Goal: Information Seeking & Learning: Check status

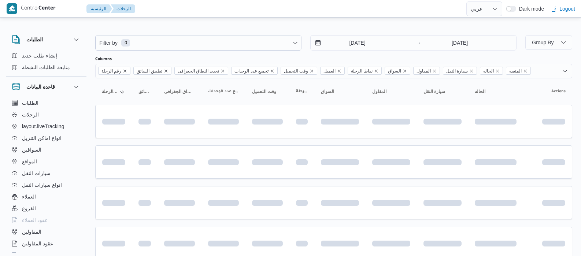
select select "ar"
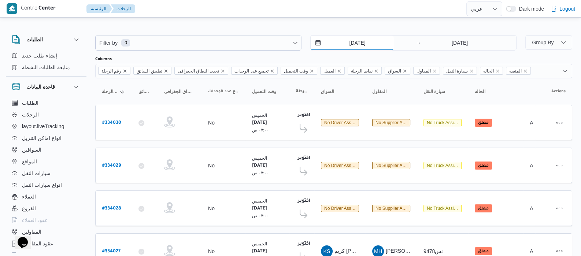
click at [344, 39] on input "[DATE]" at bounding box center [352, 43] width 83 height 15
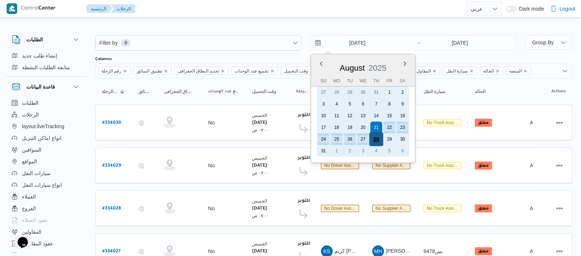
click at [380, 135] on div "28" at bounding box center [376, 139] width 14 height 14
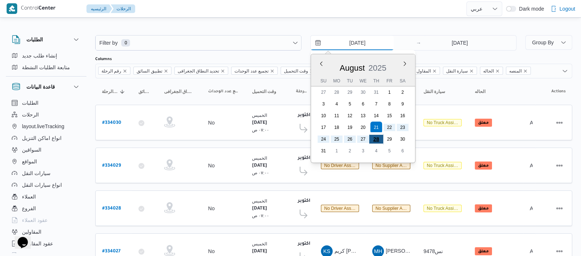
type input "[DATE]"
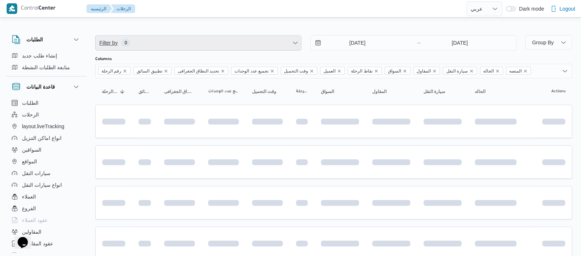
click at [125, 45] on span "0" at bounding box center [125, 42] width 9 height 7
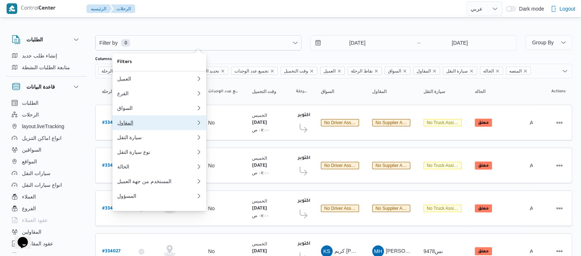
click at [129, 126] on div "المقاول" at bounding box center [156, 123] width 79 height 6
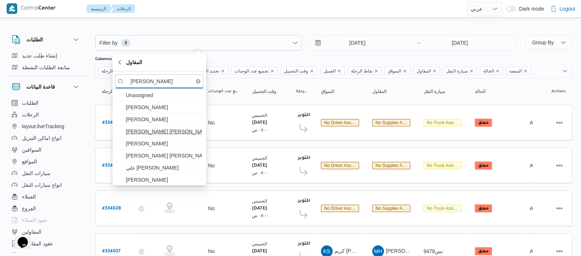
type input "[PERSON_NAME]"
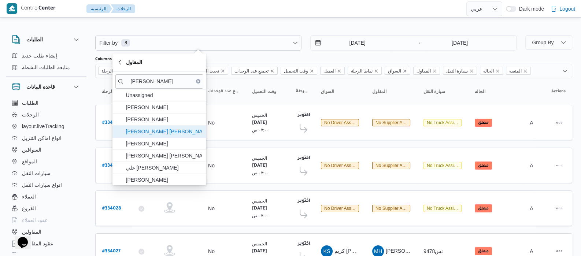
click at [173, 132] on span "[PERSON_NAME] [PERSON_NAME]" at bounding box center [164, 131] width 76 height 9
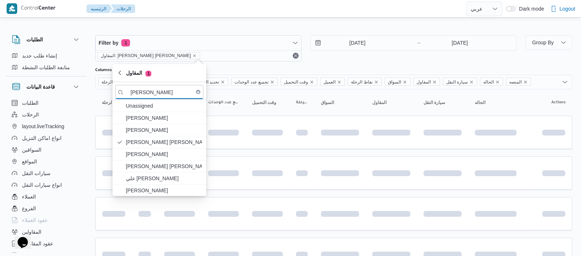
click at [84, 105] on div "الطلبات الرحلات layout.liveTracking انواع اماكن التنزيل السواقين المواقع سيارات…" at bounding box center [46, 176] width 81 height 159
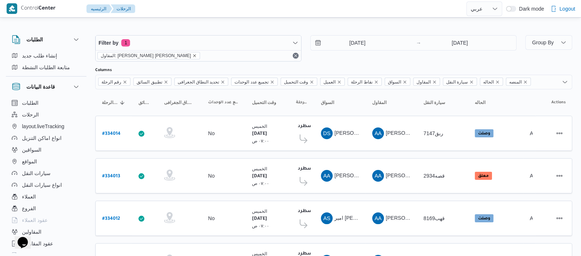
click at [192, 54] on icon "remove selected entity" at bounding box center [194, 55] width 4 height 4
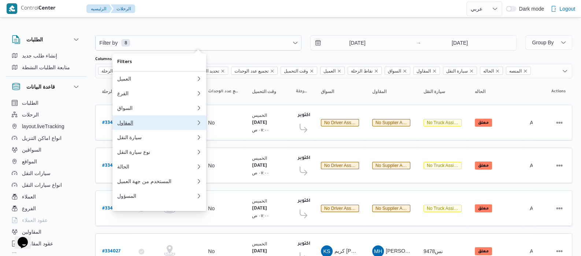
click at [133, 126] on div "المقاول" at bounding box center [155, 123] width 76 height 6
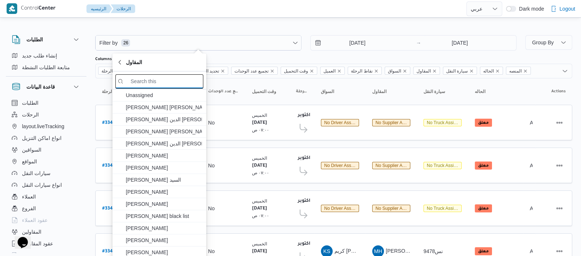
click at [152, 78] on input "search filters" at bounding box center [159, 81] width 88 height 14
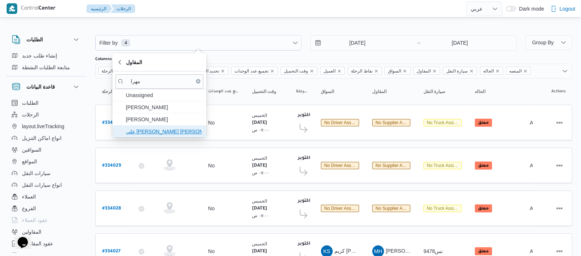
click at [170, 130] on span "علي [PERSON_NAME] [PERSON_NAME]" at bounding box center [164, 131] width 76 height 9
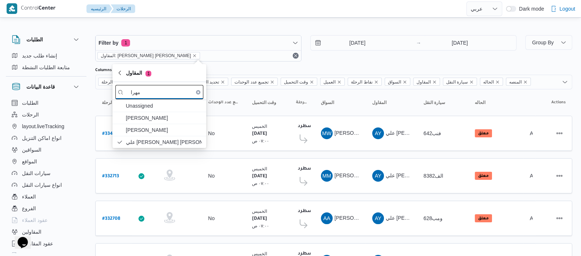
click at [174, 94] on input "مهرا" at bounding box center [159, 92] width 88 height 14
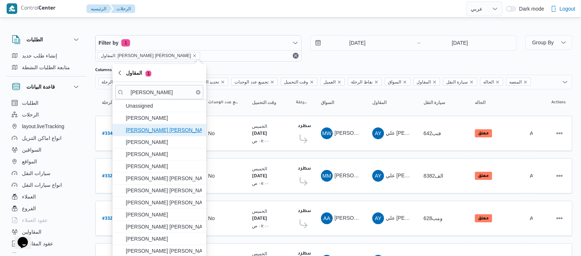
click at [151, 130] on span "[PERSON_NAME] [PERSON_NAME]" at bounding box center [164, 130] width 76 height 9
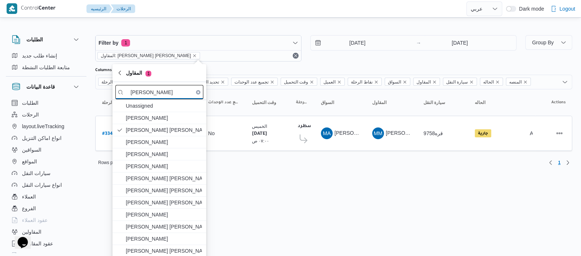
click at [165, 96] on input "[PERSON_NAME]" at bounding box center [159, 92] width 88 height 14
type input "م"
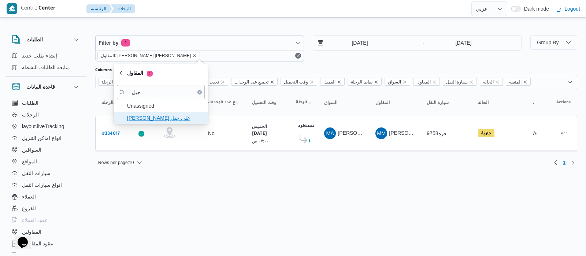
click at [172, 116] on span "[PERSON_NAME] على جبل" at bounding box center [165, 118] width 76 height 9
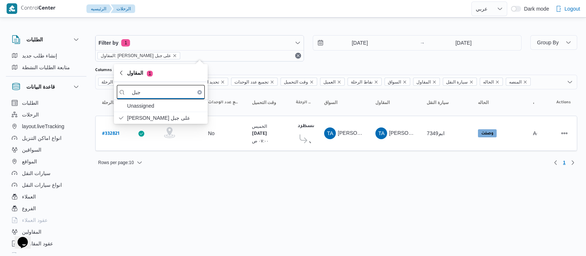
click at [161, 90] on input "جبل" at bounding box center [161, 92] width 88 height 14
type input "ج"
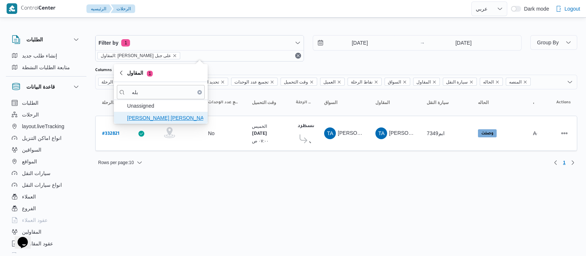
click at [156, 122] on span "[PERSON_NAME] [PERSON_NAME]" at bounding box center [161, 118] width 88 height 12
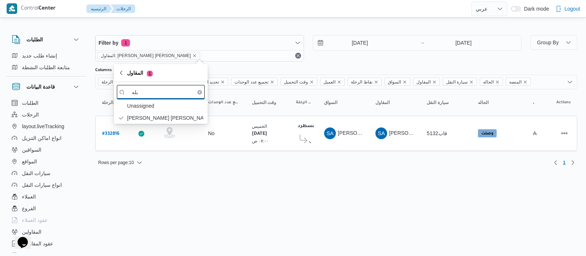
click at [166, 95] on input "بله" at bounding box center [161, 92] width 88 height 14
type input "ب"
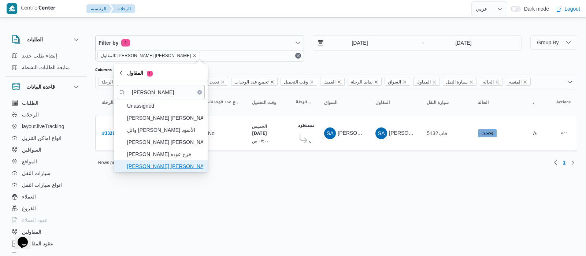
click at [154, 166] on span "[PERSON_NAME] [PERSON_NAME]" at bounding box center [165, 166] width 76 height 9
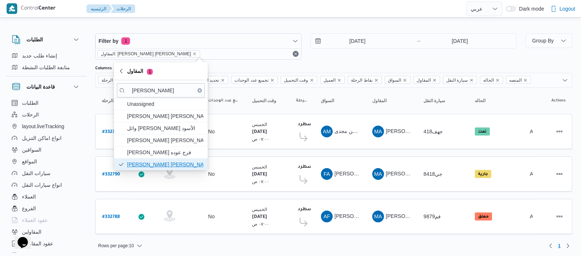
scroll to position [2, 0]
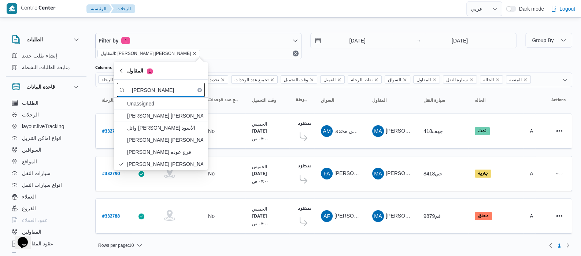
click at [176, 92] on input "[PERSON_NAME]" at bounding box center [161, 90] width 88 height 14
type input "م"
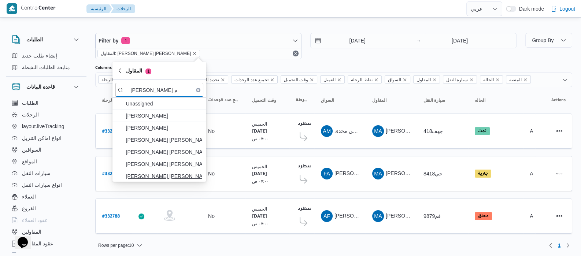
type input "[PERSON_NAME] م"
click at [163, 179] on span "[PERSON_NAME] [PERSON_NAME]" at bounding box center [164, 176] width 76 height 9
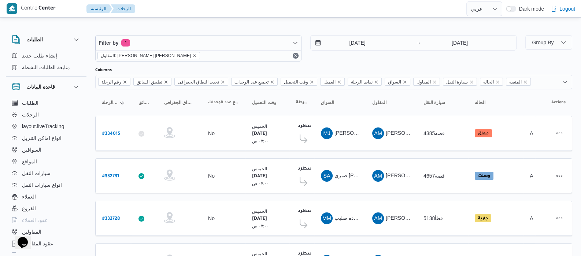
click at [91, 96] on div "الطلبات إنشاء طلب جديد متابعة الطلبات النشطة قاعدة البيانات الطلبات الرحلات lay…" at bounding box center [50, 142] width 88 height 226
click at [192, 56] on icon "remove selected entity" at bounding box center [194, 55] width 4 height 4
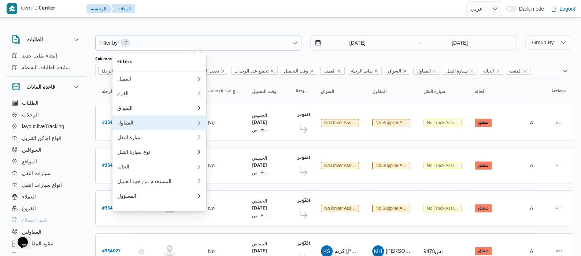
click at [126, 122] on div "المقاول" at bounding box center [155, 123] width 76 height 6
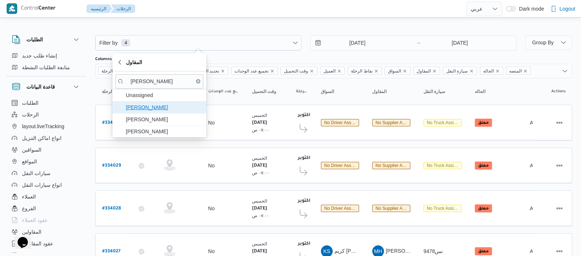
click at [167, 108] on span "[PERSON_NAME]" at bounding box center [164, 107] width 76 height 9
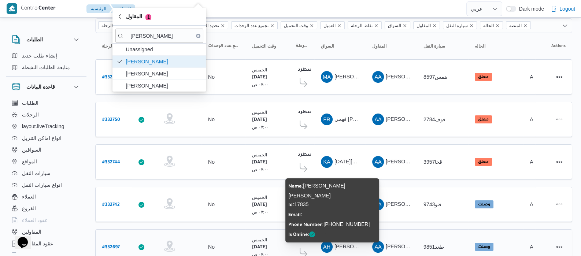
scroll to position [36, 0]
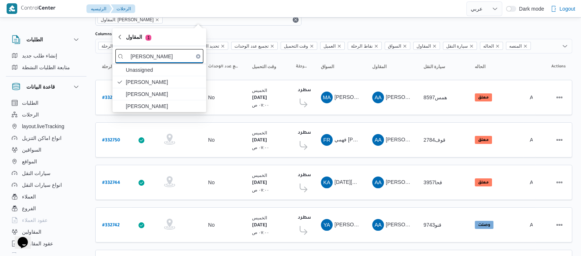
click at [156, 50] on input "[PERSON_NAME]" at bounding box center [159, 56] width 88 height 14
type input "ع"
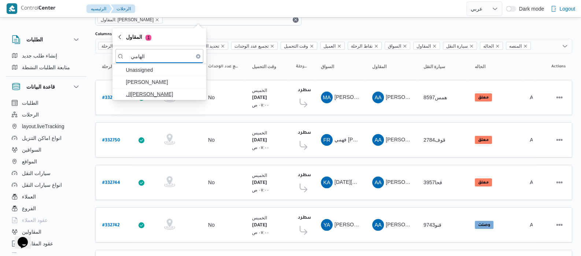
type input "الهامي"
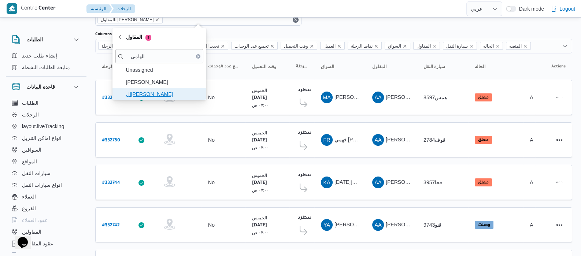
click at [145, 98] on span "ال[PERSON_NAME]" at bounding box center [164, 94] width 76 height 9
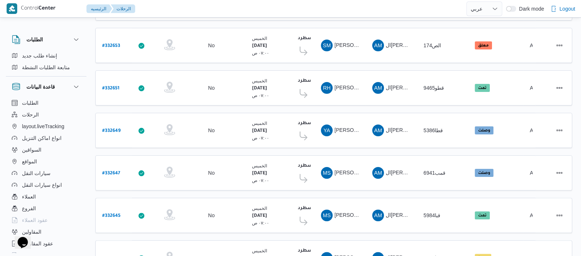
scroll to position [294, 0]
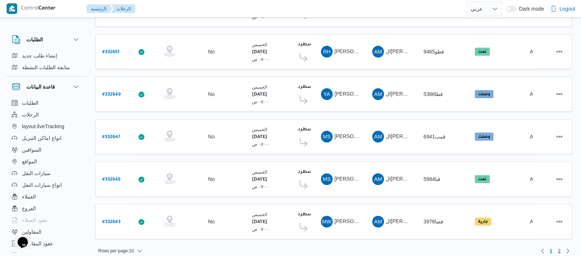
click at [560, 247] on span "2" at bounding box center [559, 251] width 3 height 9
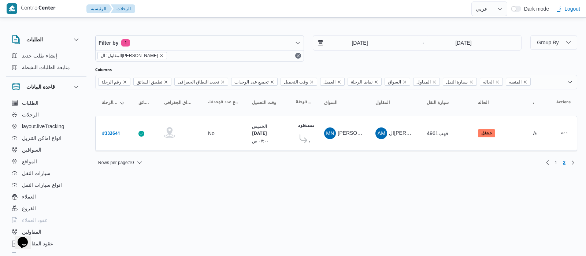
click at [160, 53] on div "المقاول: ال[PERSON_NAME]" at bounding box center [200, 55] width 208 height 11
click at [160, 53] on icon "remove selected entity" at bounding box center [161, 55] width 4 height 4
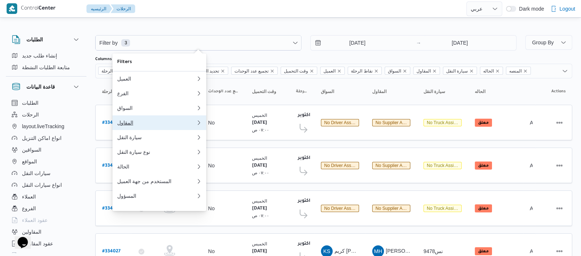
click at [132, 124] on div "المقاول" at bounding box center [155, 123] width 76 height 6
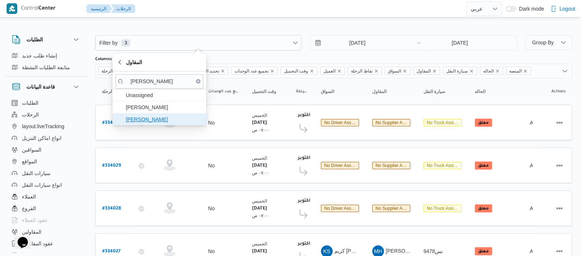
click at [158, 119] on span "[PERSON_NAME]" at bounding box center [164, 119] width 76 height 9
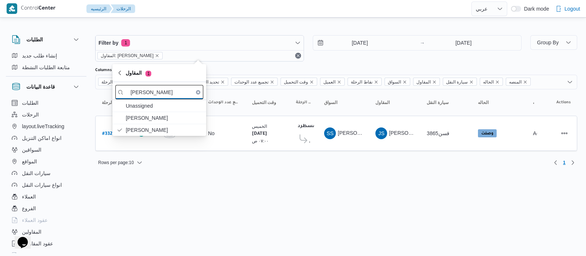
click at [169, 94] on input "[PERSON_NAME]" at bounding box center [159, 92] width 88 height 14
type input "ج"
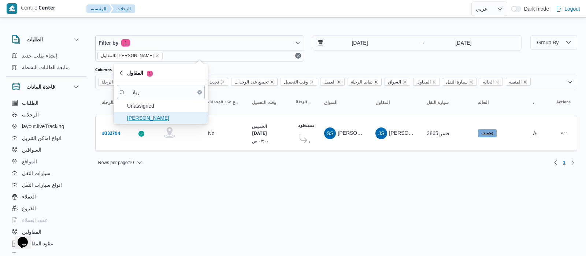
click at [160, 118] on span "[PERSON_NAME]" at bounding box center [165, 118] width 76 height 9
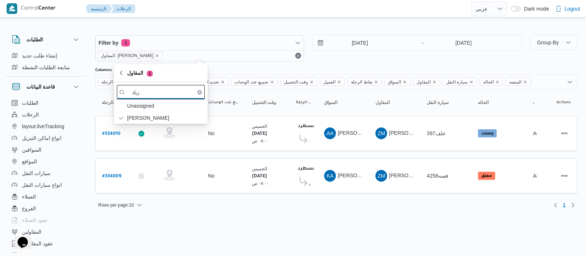
click at [161, 96] on input "زياد" at bounding box center [161, 92] width 88 height 14
type input "ز"
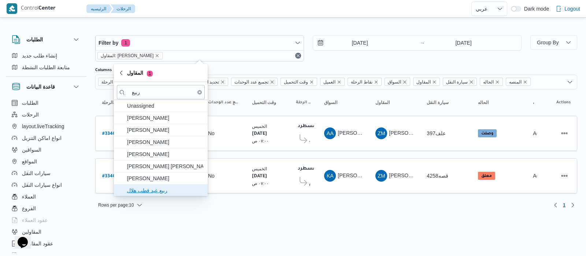
click at [154, 188] on span "ربيع عيد قطب هلال" at bounding box center [165, 190] width 76 height 9
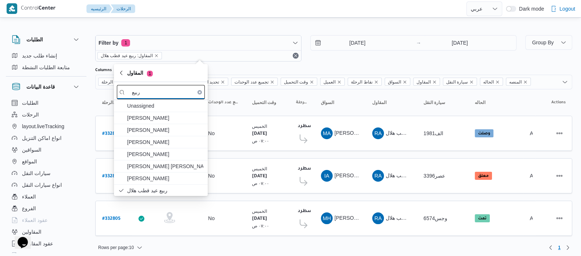
click at [186, 85] on input "ربيع" at bounding box center [161, 92] width 88 height 14
type input "ر"
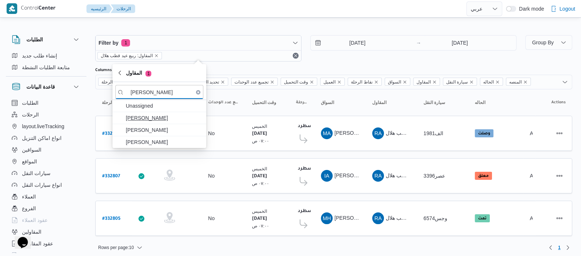
type input "[PERSON_NAME]"
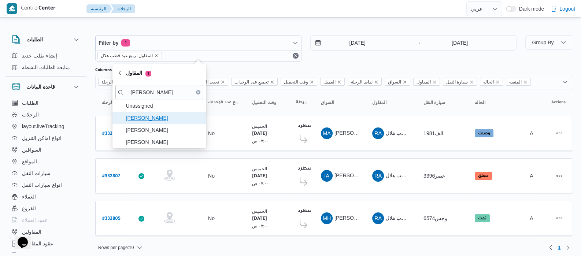
click at [174, 119] on span "[PERSON_NAME]" at bounding box center [164, 118] width 76 height 9
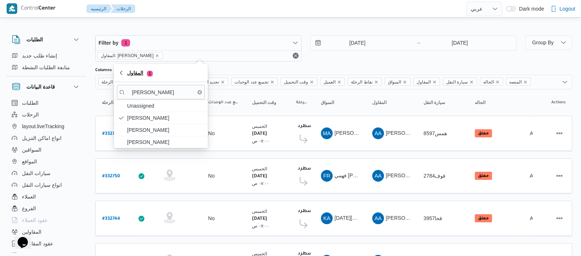
click at [152, 72] on span "1" at bounding box center [150, 74] width 6 height 6
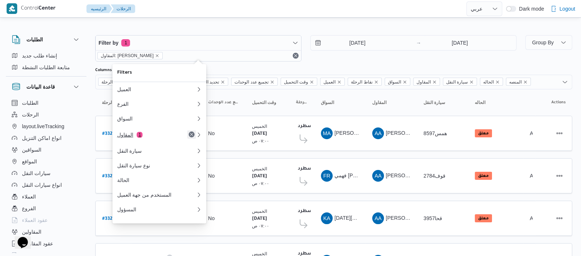
click at [190, 139] on button "Remove" at bounding box center [191, 134] width 9 height 9
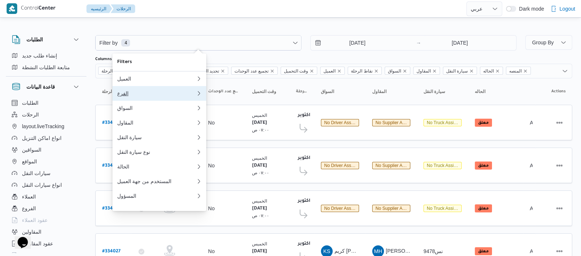
click at [123, 96] on div "الفرع" at bounding box center [156, 93] width 79 height 6
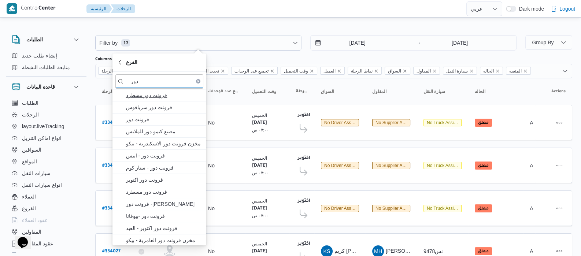
type input "دور"
click at [163, 97] on span "فرونت دور مسطرد" at bounding box center [164, 95] width 76 height 9
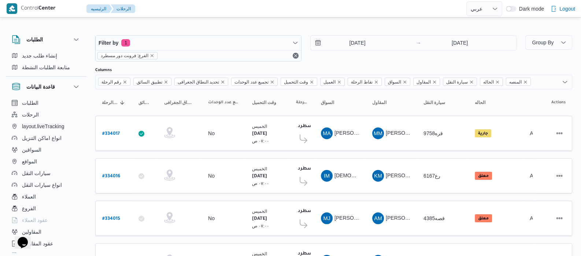
click at [90, 102] on div "الطلبات إنشاء طلب جديد متابعة الطلبات النشطة قاعدة البيانات الطلبات الرحلات lay…" at bounding box center [50, 142] width 88 height 226
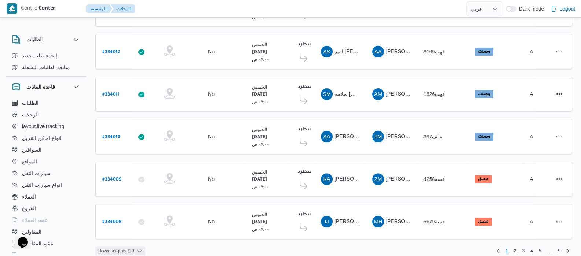
click at [137, 248] on icon "button" at bounding box center [140, 251] width 6 height 6
click at [127, 228] on span "20 rows" at bounding box center [129, 225] width 23 height 6
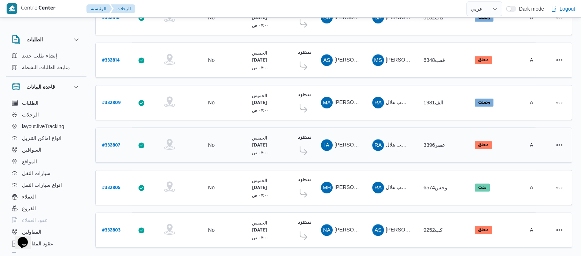
scroll to position [711, 0]
click at [535, 255] on span "2" at bounding box center [534, 259] width 3 height 9
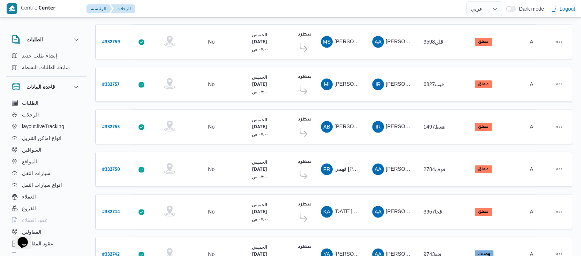
scroll to position [711, 0]
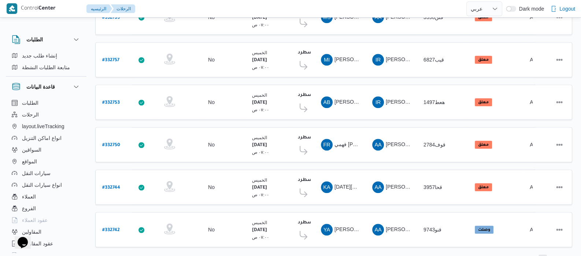
click at [541, 255] on span "3" at bounding box center [542, 259] width 3 height 9
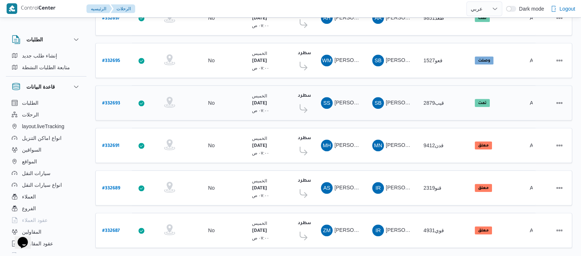
scroll to position [711, 0]
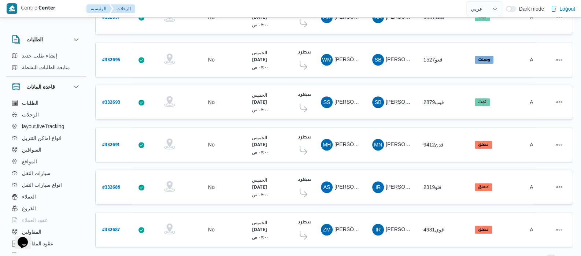
click at [551, 255] on span "4" at bounding box center [551, 259] width 3 height 9
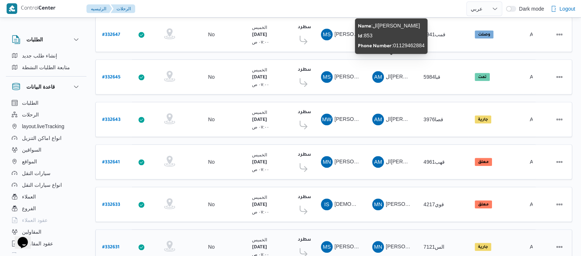
scroll to position [711, 0]
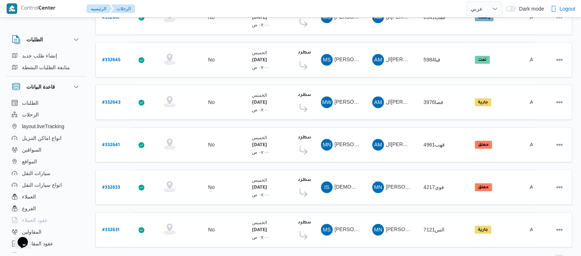
click at [559, 255] on span "5" at bounding box center [559, 259] width 3 height 9
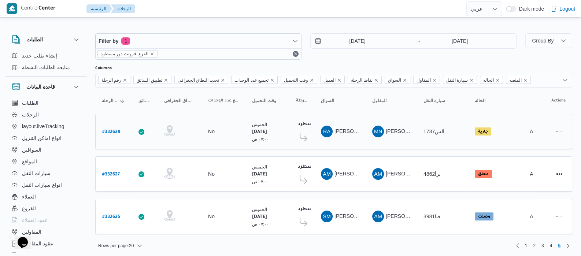
scroll to position [2, 0]
